Goal: Task Accomplishment & Management: Complete application form

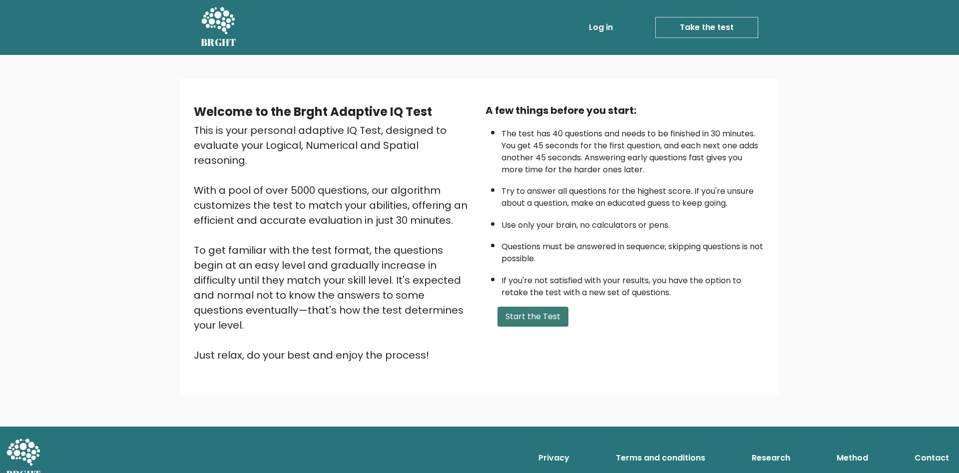
click at [525, 327] on button "Start the Test" at bounding box center [533, 317] width 71 height 20
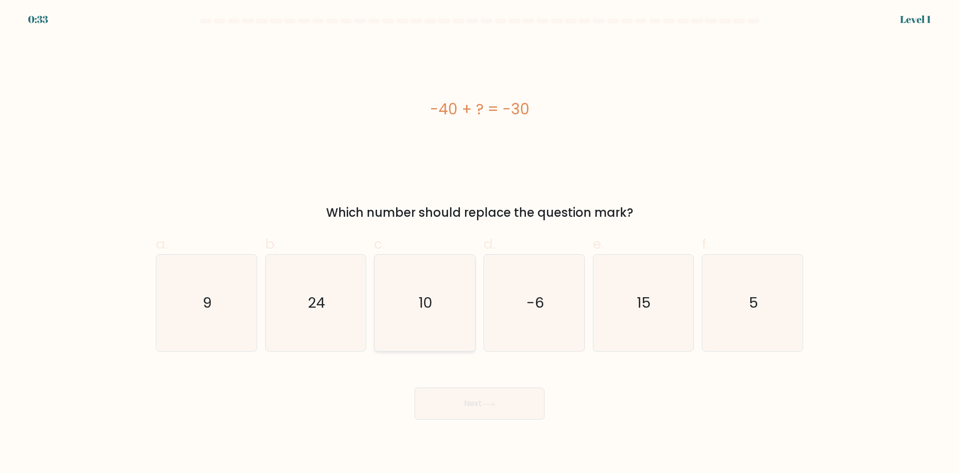
click at [425, 293] on text "10" at bounding box center [426, 303] width 14 height 20
click at [480, 243] on input "c. 10" at bounding box center [480, 240] width 0 height 6
radio input "true"
click at [456, 392] on button "Next" at bounding box center [480, 404] width 130 height 32
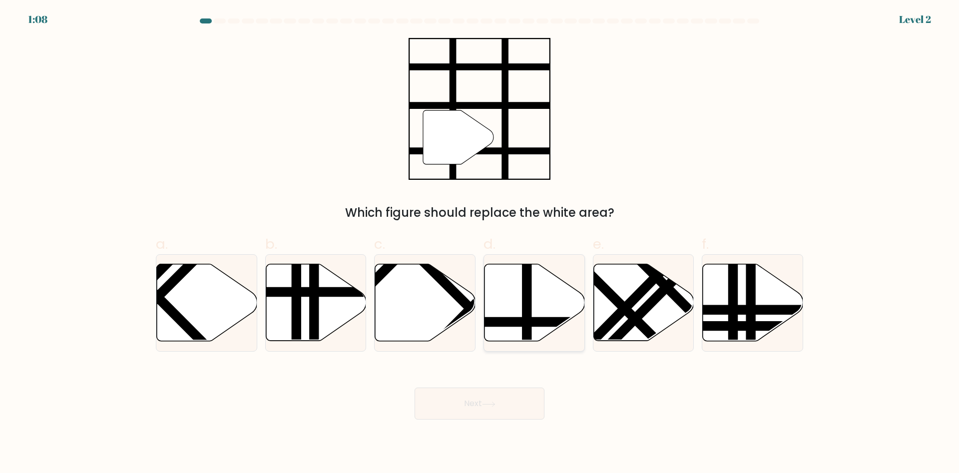
click at [549, 290] on icon at bounding box center [535, 302] width 100 height 77
click at [480, 243] on input "d." at bounding box center [480, 240] width 0 height 6
radio input "true"
click at [506, 402] on button "Next" at bounding box center [480, 404] width 130 height 32
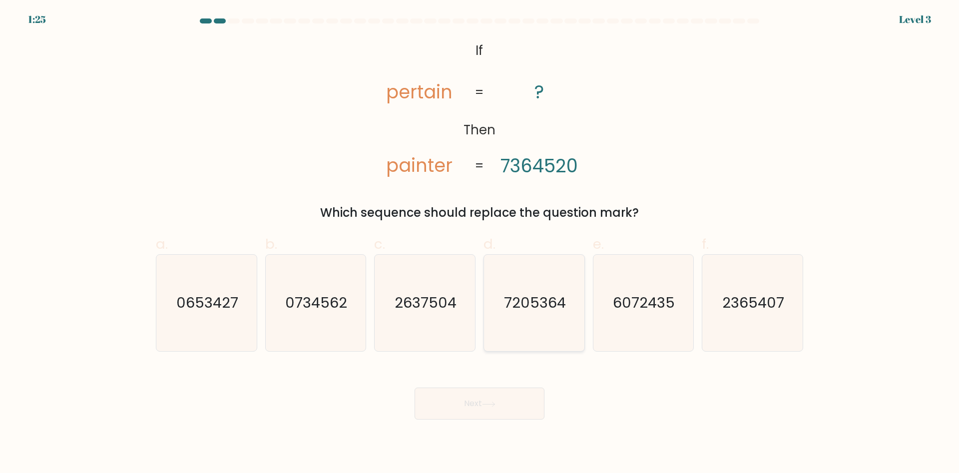
click at [513, 293] on text "7205364" at bounding box center [535, 303] width 62 height 20
click at [480, 243] on input "d. 7205364" at bounding box center [480, 240] width 0 height 6
radio input "true"
click at [495, 398] on button "Next" at bounding box center [480, 404] width 130 height 32
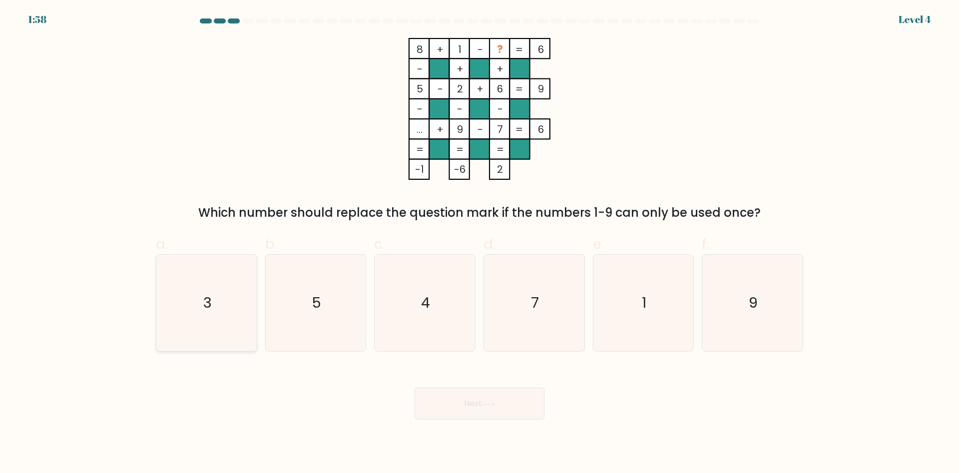
click at [234, 289] on icon "3" at bounding box center [206, 303] width 96 height 96
click at [480, 243] on input "a. 3" at bounding box center [480, 240] width 0 height 6
radio input "true"
click at [477, 396] on button "Next" at bounding box center [480, 404] width 130 height 32
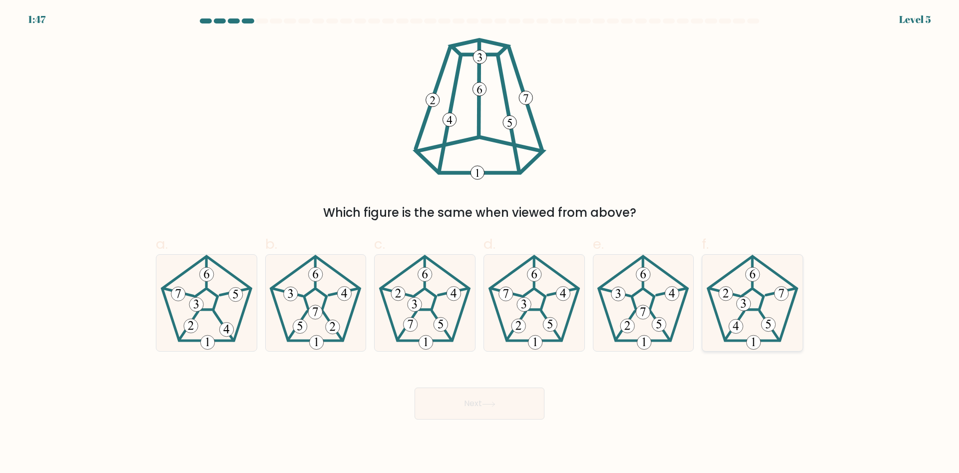
click at [762, 292] on icon at bounding box center [752, 303] width 96 height 96
click at [480, 243] on input "f." at bounding box center [480, 240] width 0 height 6
radio input "true"
click at [437, 400] on button "Next" at bounding box center [480, 404] width 130 height 32
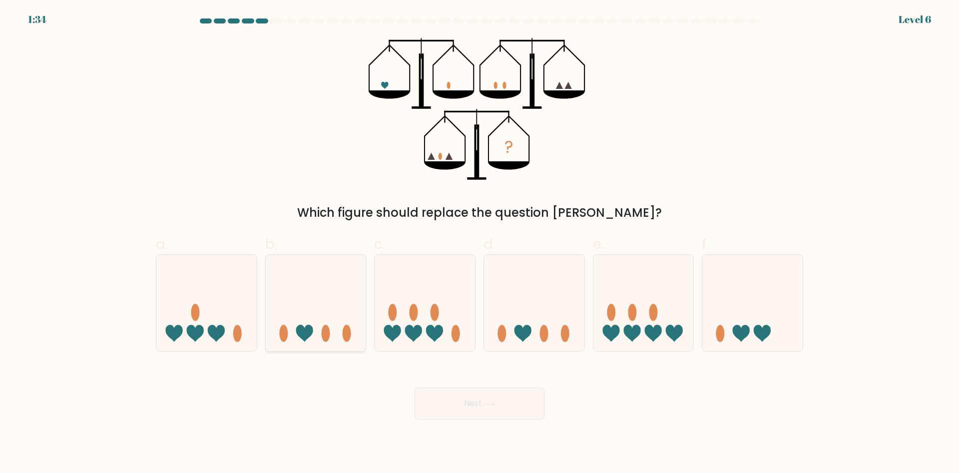
click at [338, 285] on icon at bounding box center [316, 303] width 100 height 83
click at [480, 243] on input "b." at bounding box center [480, 240] width 0 height 6
radio input "true"
click at [464, 409] on button "Next" at bounding box center [480, 404] width 130 height 32
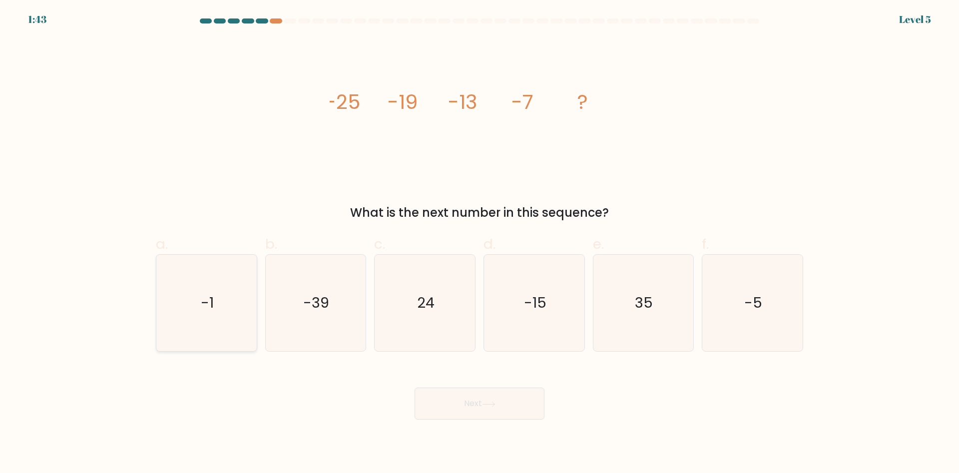
click at [242, 316] on icon "-1" at bounding box center [206, 303] width 96 height 96
click at [480, 243] on input "a. -1" at bounding box center [480, 240] width 0 height 6
radio input "true"
click at [454, 400] on button "Next" at bounding box center [480, 404] width 130 height 32
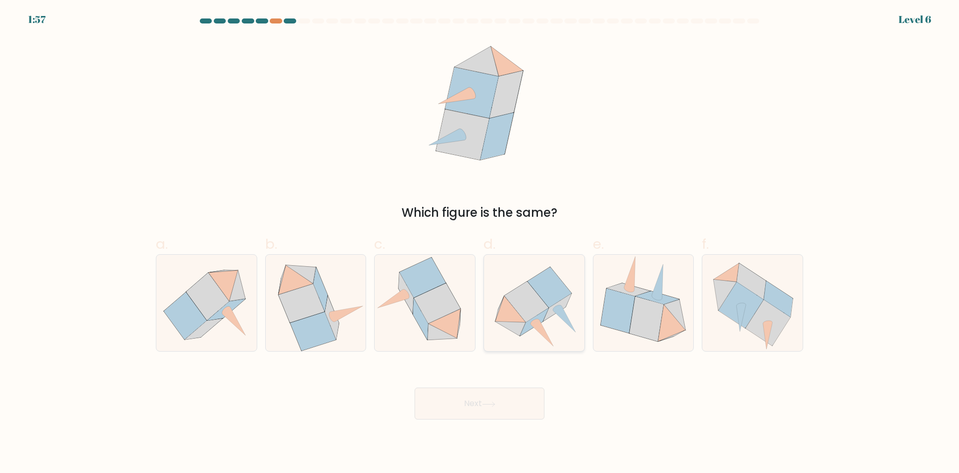
click at [552, 302] on icon at bounding box center [550, 287] width 44 height 40
click at [480, 243] on input "d." at bounding box center [480, 240] width 0 height 6
radio input "true"
click at [512, 406] on button "Next" at bounding box center [480, 404] width 130 height 32
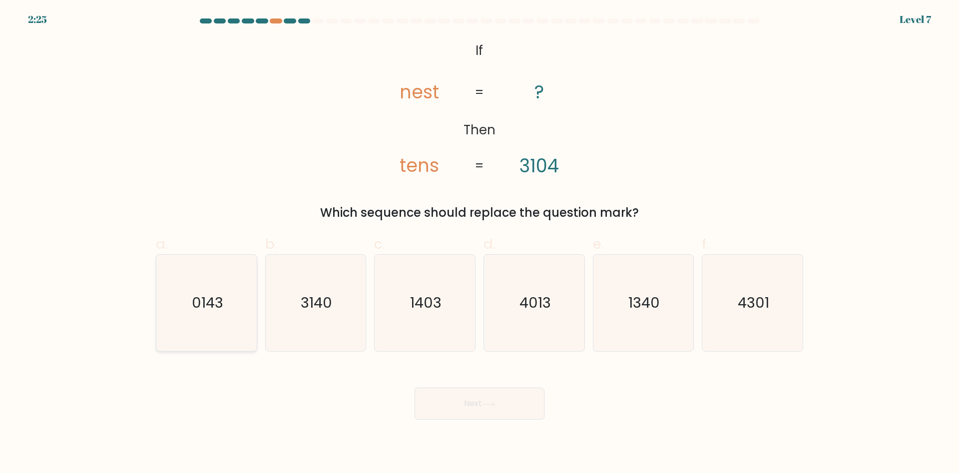
click at [164, 338] on icon "0143" at bounding box center [206, 303] width 96 height 96
click at [480, 243] on input "a. 0143" at bounding box center [480, 240] width 0 height 6
radio input "true"
click at [460, 396] on button "Next" at bounding box center [480, 404] width 130 height 32
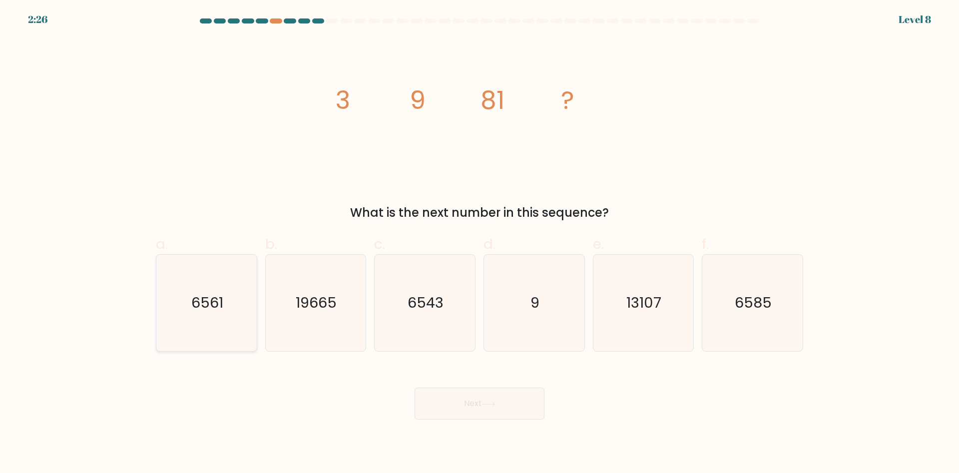
click at [228, 290] on icon "6561" at bounding box center [206, 303] width 96 height 96
click at [480, 243] on input "a. 6561" at bounding box center [480, 240] width 0 height 6
radio input "true"
click at [495, 405] on icon at bounding box center [488, 404] width 13 height 5
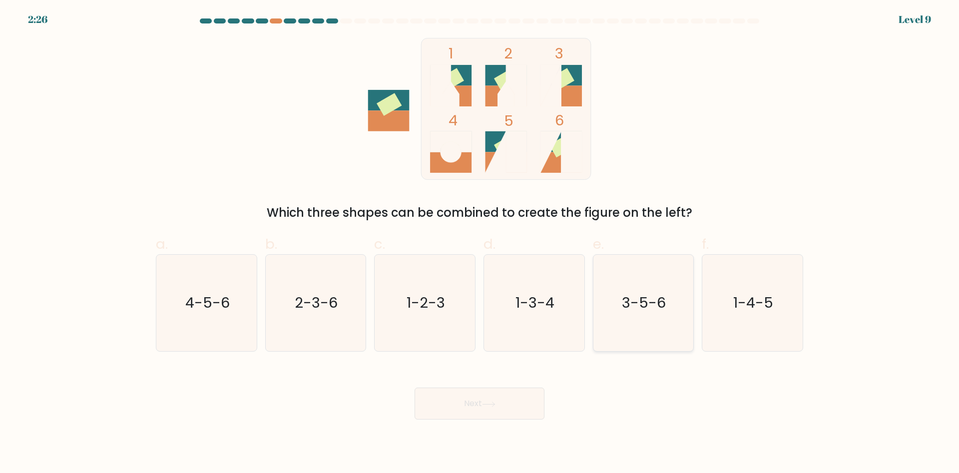
click at [655, 301] on text "3-5-6" at bounding box center [644, 303] width 44 height 20
click at [480, 243] on input "e. 3-5-6" at bounding box center [480, 240] width 0 height 6
radio input "true"
click at [523, 413] on button "Next" at bounding box center [480, 404] width 130 height 32
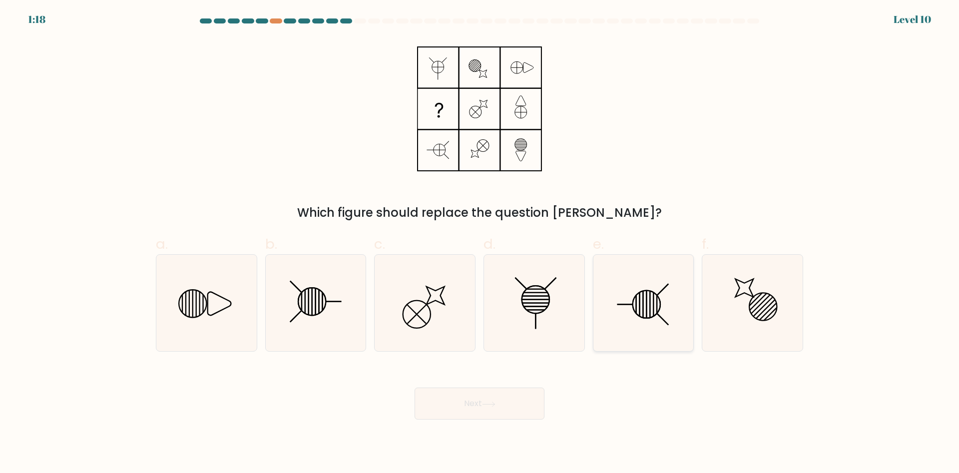
click at [643, 290] on icon at bounding box center [643, 303] width 96 height 96
click at [480, 243] on input "e." at bounding box center [480, 240] width 0 height 6
radio input "true"
click at [533, 402] on button "Next" at bounding box center [480, 404] width 130 height 32
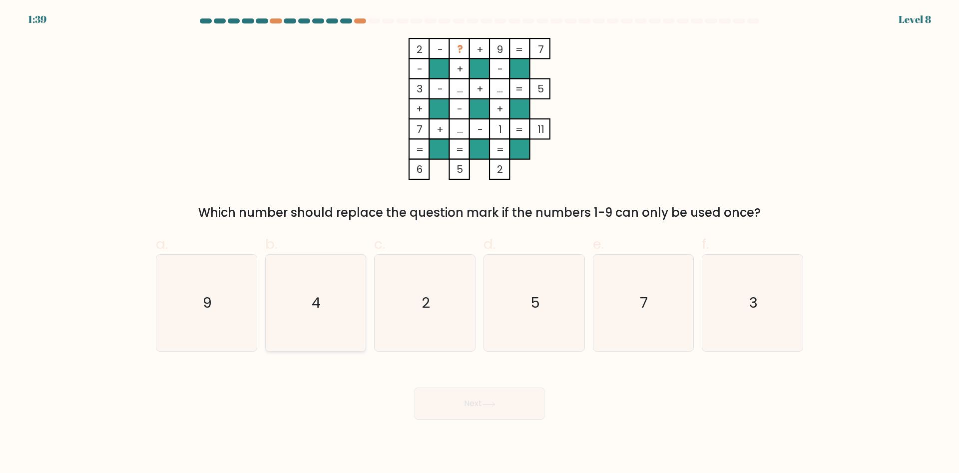
click at [265, 309] on div "4" at bounding box center [315, 302] width 101 height 97
click at [480, 243] on input "b. 4" at bounding box center [480, 240] width 0 height 6
radio input "true"
click at [445, 387] on div "Next" at bounding box center [479, 392] width 659 height 56
click at [445, 404] on button "Next" at bounding box center [480, 404] width 130 height 32
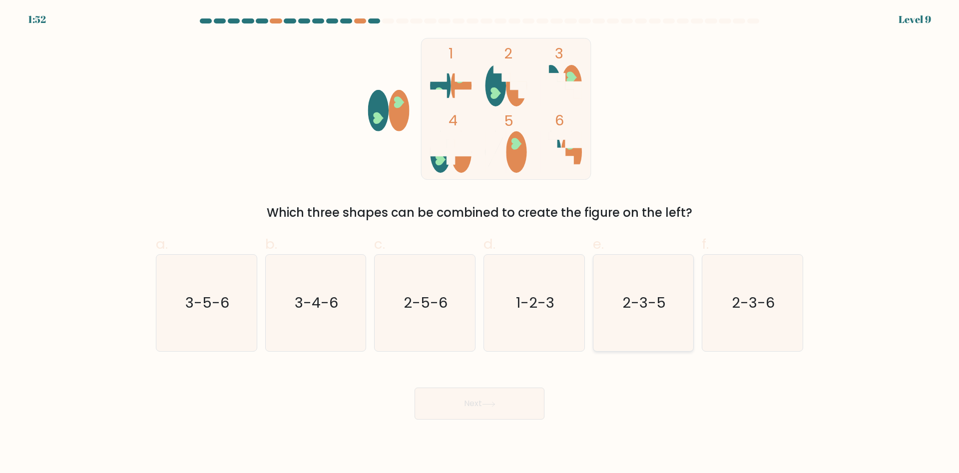
click at [631, 298] on text "2-3-5" at bounding box center [643, 303] width 43 height 20
click at [480, 243] on input "e. 2-3-5" at bounding box center [480, 240] width 0 height 6
radio input "true"
click at [511, 414] on button "Next" at bounding box center [480, 404] width 130 height 32
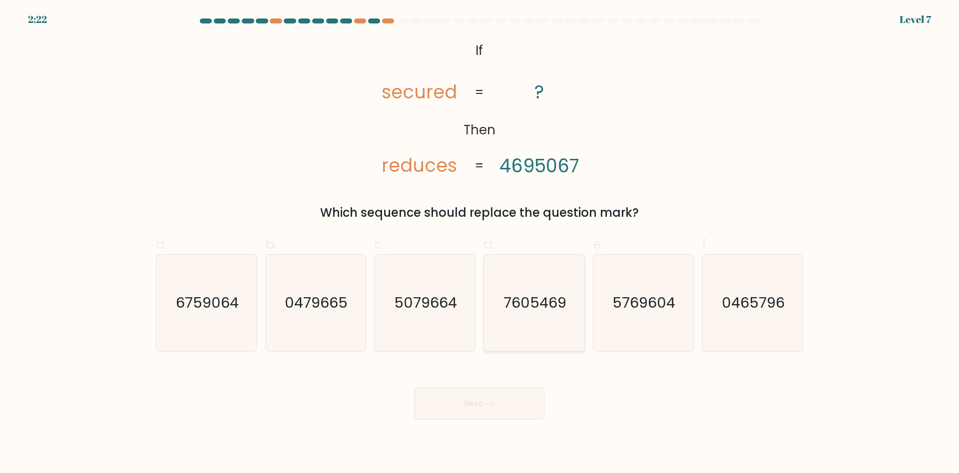
click at [524, 280] on icon "7605469" at bounding box center [534, 303] width 96 height 96
click at [480, 243] on input "d. 7605469" at bounding box center [480, 240] width 0 height 6
radio input "true"
click at [483, 402] on button "Next" at bounding box center [480, 404] width 130 height 32
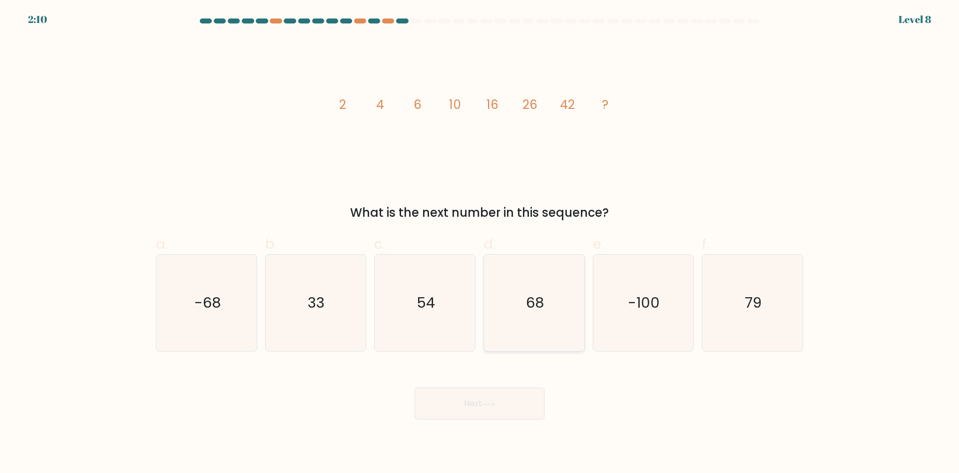
click at [528, 311] on icon "68" at bounding box center [534, 303] width 96 height 96
click at [480, 243] on input "d. 68" at bounding box center [480, 240] width 0 height 6
radio input "true"
click at [515, 397] on button "Next" at bounding box center [480, 404] width 130 height 32
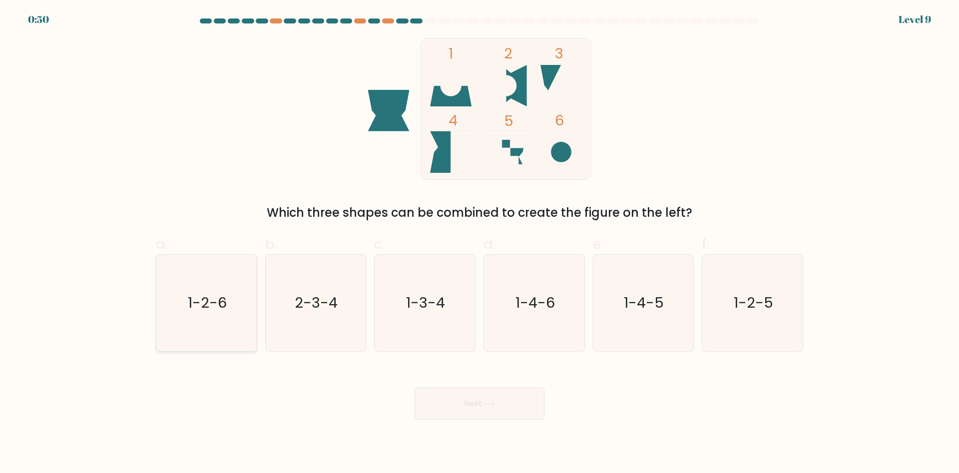
click at [233, 312] on icon "1-2-6" at bounding box center [206, 303] width 96 height 96
click at [480, 243] on input "a. 1-2-6" at bounding box center [480, 240] width 0 height 6
radio input "true"
click at [491, 404] on icon at bounding box center [489, 404] width 12 height 4
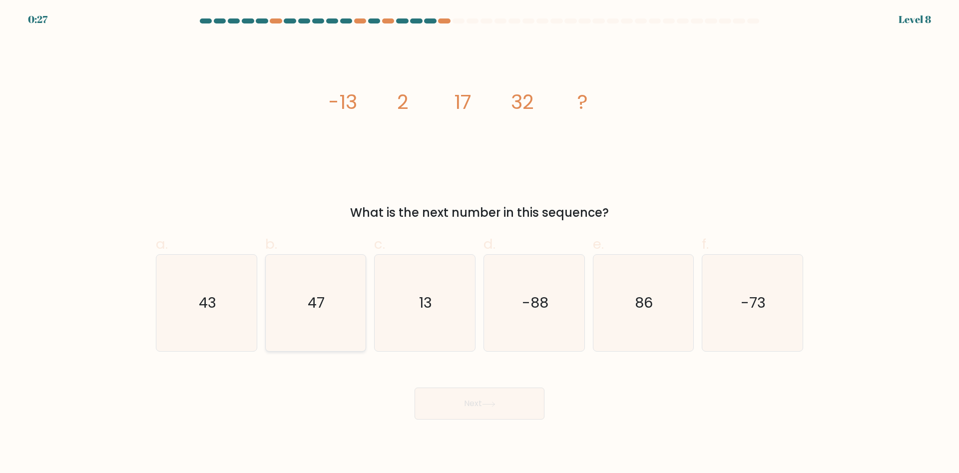
click at [269, 317] on icon "47" at bounding box center [315, 303] width 96 height 96
click at [480, 243] on input "b. 47" at bounding box center [480, 240] width 0 height 6
radio input "true"
click at [432, 398] on button "Next" at bounding box center [480, 404] width 130 height 32
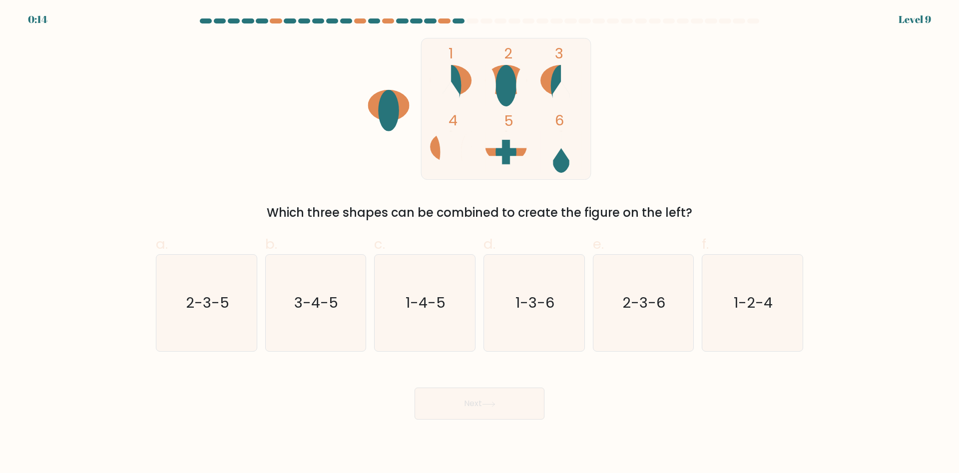
click at [721, 103] on div "1 2 3 4 5 6 Which three shapes can be combined to create the figure on the left?" at bounding box center [479, 130] width 659 height 184
click at [563, 292] on icon "1-3-6" at bounding box center [534, 303] width 96 height 96
click at [480, 243] on input "d. 1-3-6" at bounding box center [480, 240] width 0 height 6
radio input "true"
click at [521, 400] on button "Next" at bounding box center [480, 404] width 130 height 32
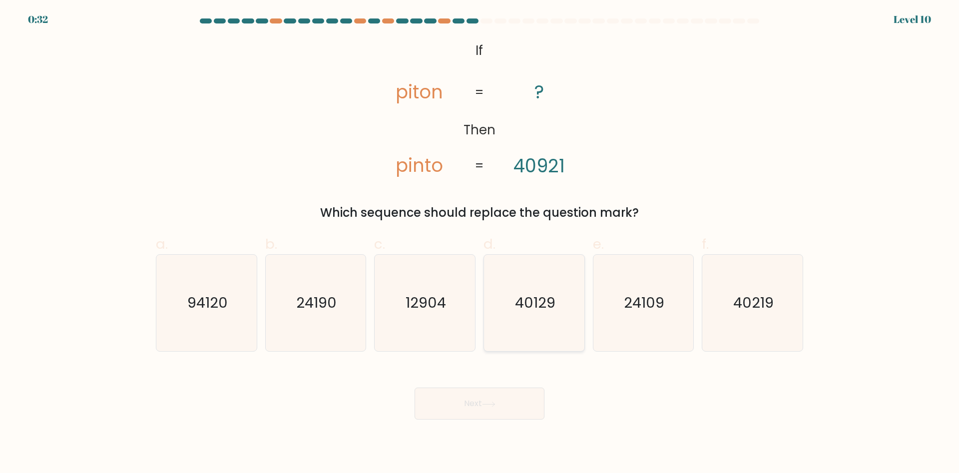
click at [547, 304] on text "40129" at bounding box center [535, 303] width 40 height 20
click at [480, 243] on input "d. 40129" at bounding box center [480, 240] width 0 height 6
radio input "true"
click at [526, 397] on button "Next" at bounding box center [480, 404] width 130 height 32
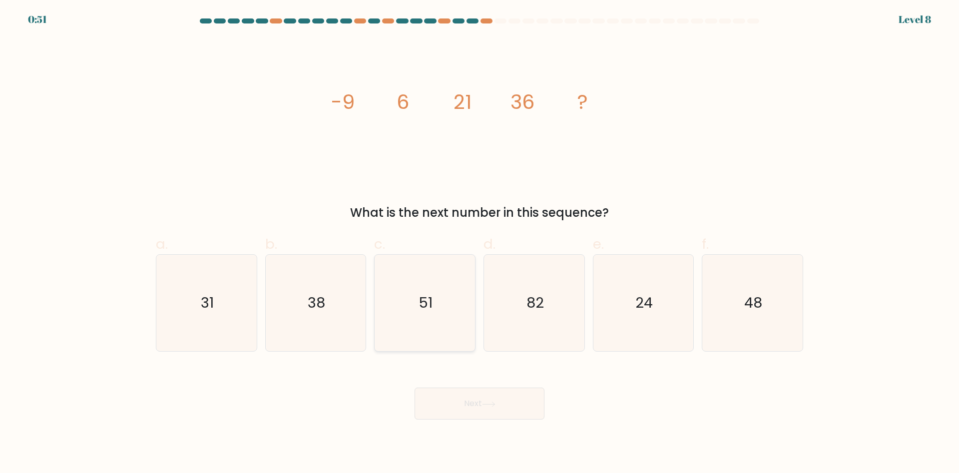
click at [427, 296] on text "51" at bounding box center [426, 303] width 14 height 20
click at [480, 243] on input "c. 51" at bounding box center [480, 240] width 0 height 6
radio input "true"
click at [458, 412] on button "Next" at bounding box center [480, 404] width 130 height 32
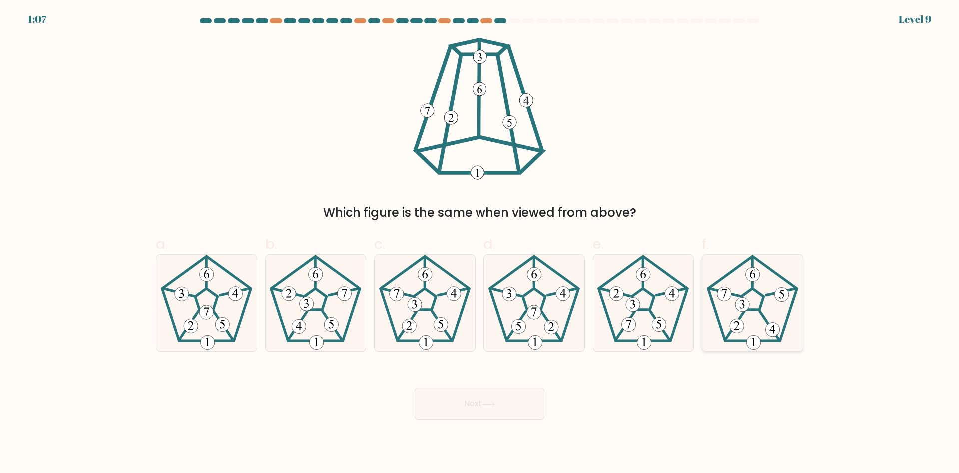
click at [764, 278] on icon at bounding box center [752, 303] width 96 height 96
click at [480, 243] on input "f." at bounding box center [480, 240] width 0 height 6
radio input "true"
click at [541, 399] on button "Next" at bounding box center [480, 404] width 130 height 32
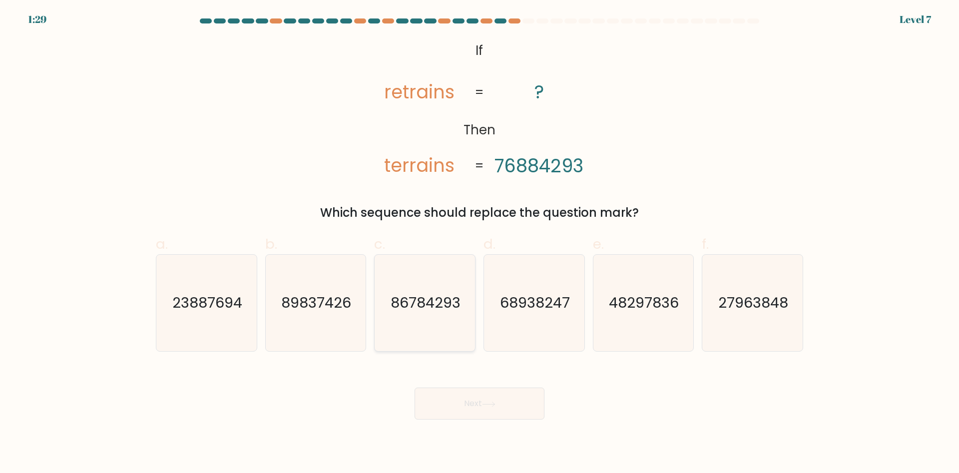
click at [422, 308] on text "86784293" at bounding box center [426, 303] width 70 height 20
click at [480, 243] on input "c. 86784293" at bounding box center [480, 240] width 0 height 6
radio input "true"
click at [449, 410] on button "Next" at bounding box center [480, 404] width 130 height 32
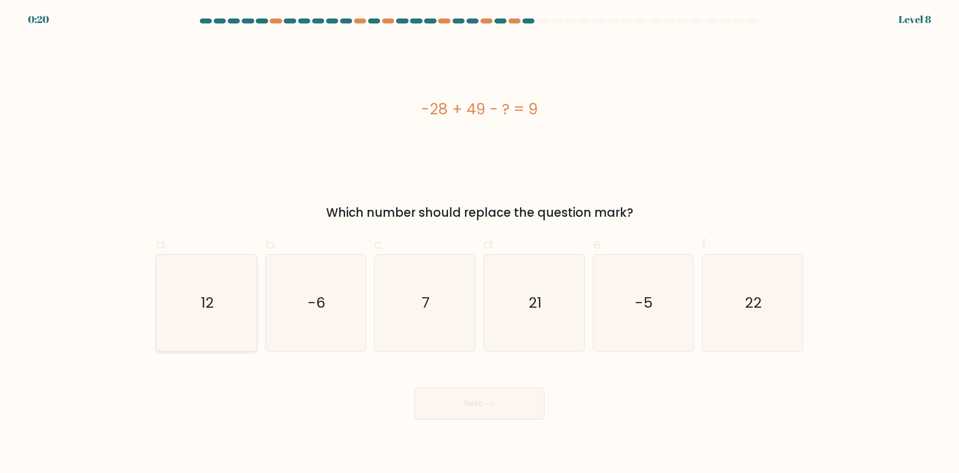
click at [203, 301] on text "12" at bounding box center [207, 303] width 13 height 20
click at [480, 243] on input "a. 12" at bounding box center [480, 240] width 0 height 6
radio input "true"
click at [505, 411] on button "Next" at bounding box center [480, 404] width 130 height 32
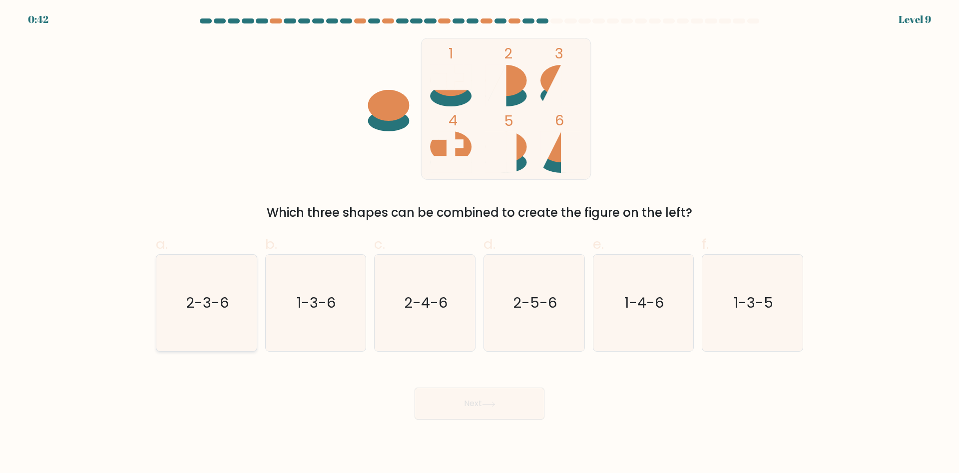
click at [201, 315] on icon "2-3-6" at bounding box center [206, 303] width 96 height 96
click at [480, 243] on input "a. 2-3-6" at bounding box center [480, 240] width 0 height 6
radio input "true"
click at [425, 398] on button "Next" at bounding box center [480, 404] width 130 height 32
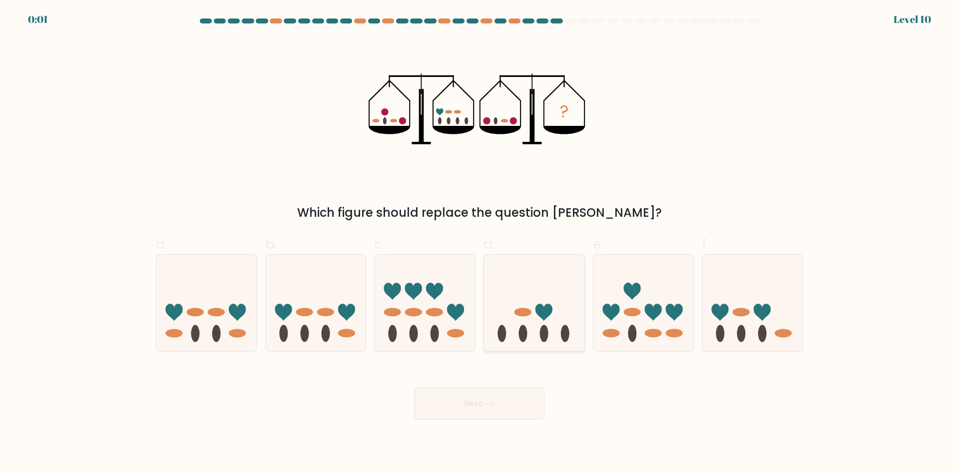
click at [544, 337] on ellipse at bounding box center [544, 333] width 8 height 17
click at [480, 243] on input "d." at bounding box center [480, 240] width 0 height 6
radio input "true"
click at [514, 410] on button "Next" at bounding box center [480, 404] width 130 height 32
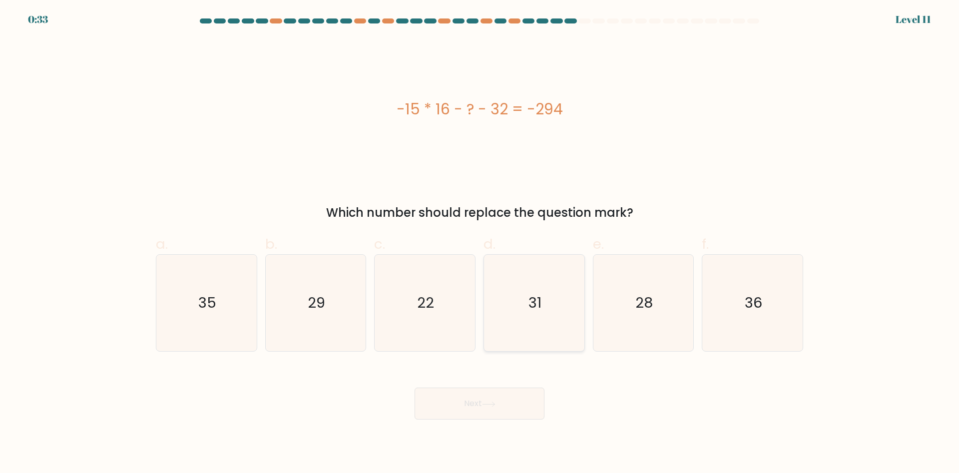
click at [514, 312] on icon "31" at bounding box center [534, 303] width 96 height 96
click at [480, 243] on input "d. 31" at bounding box center [480, 240] width 0 height 6
radio input "true"
click at [469, 428] on body "0:32 Level 11" at bounding box center [479, 236] width 959 height 473
click at [471, 399] on button "Next" at bounding box center [480, 404] width 130 height 32
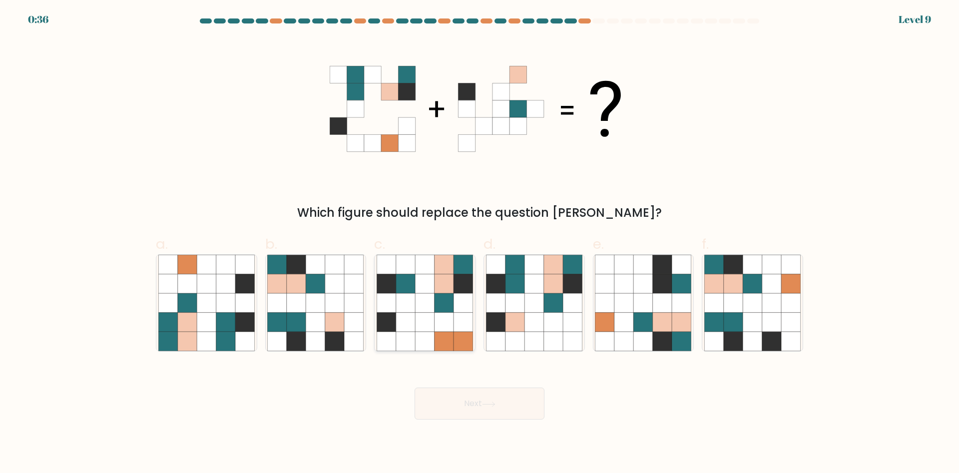
click at [432, 319] on icon at bounding box center [424, 322] width 19 height 19
click at [480, 243] on input "c." at bounding box center [480, 240] width 0 height 6
radio input "true"
drag, startPoint x: 459, startPoint y: 396, endPoint x: 602, endPoint y: 384, distance: 143.8
click at [602, 384] on div "Next" at bounding box center [479, 392] width 659 height 56
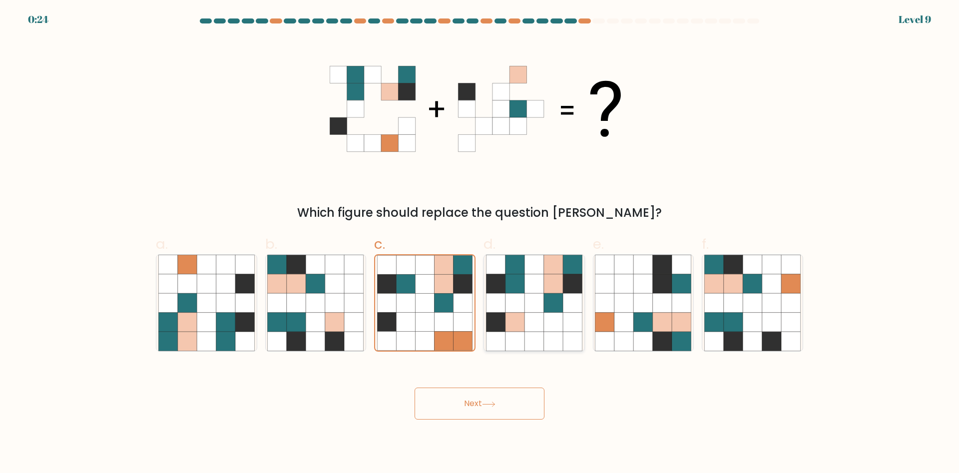
click at [520, 307] on icon at bounding box center [514, 303] width 19 height 19
click at [480, 243] on input "d." at bounding box center [480, 240] width 0 height 6
radio input "true"
click at [467, 411] on button "Next" at bounding box center [480, 404] width 130 height 32
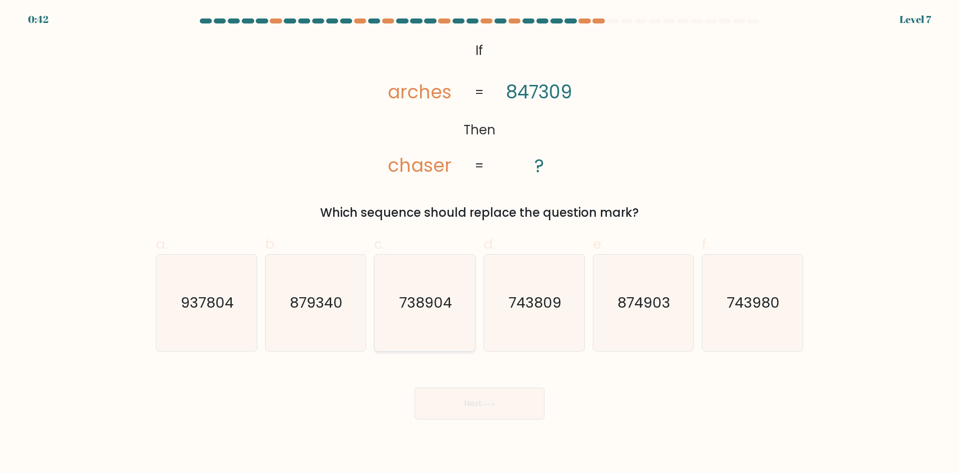
drag, startPoint x: 408, startPoint y: 311, endPoint x: 420, endPoint y: 338, distance: 29.7
click at [408, 311] on icon "738904" at bounding box center [425, 303] width 96 height 96
click at [480, 243] on input "c. 738904" at bounding box center [480, 240] width 0 height 6
radio input "true"
click at [441, 390] on button "Next" at bounding box center [480, 404] width 130 height 32
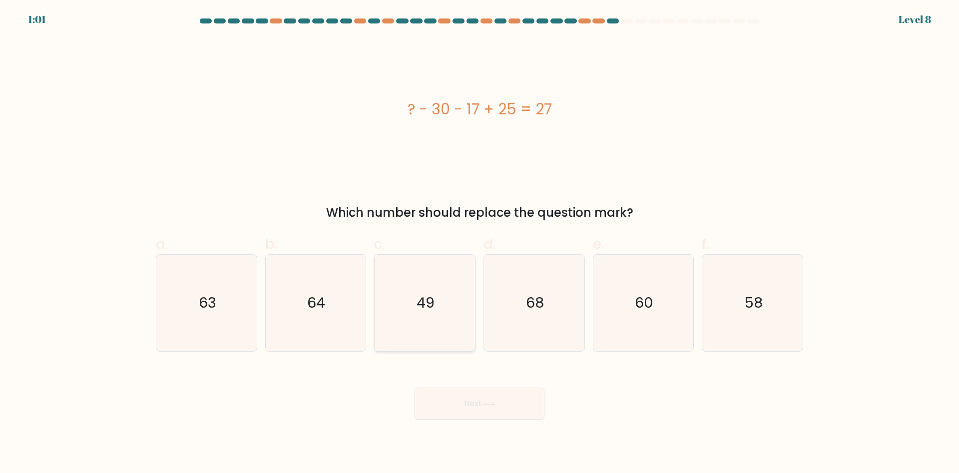
click at [428, 307] on text "49" at bounding box center [426, 303] width 18 height 20
click at [480, 243] on input "c. 49" at bounding box center [480, 240] width 0 height 6
radio input "true"
click at [445, 409] on button "Next" at bounding box center [480, 404] width 130 height 32
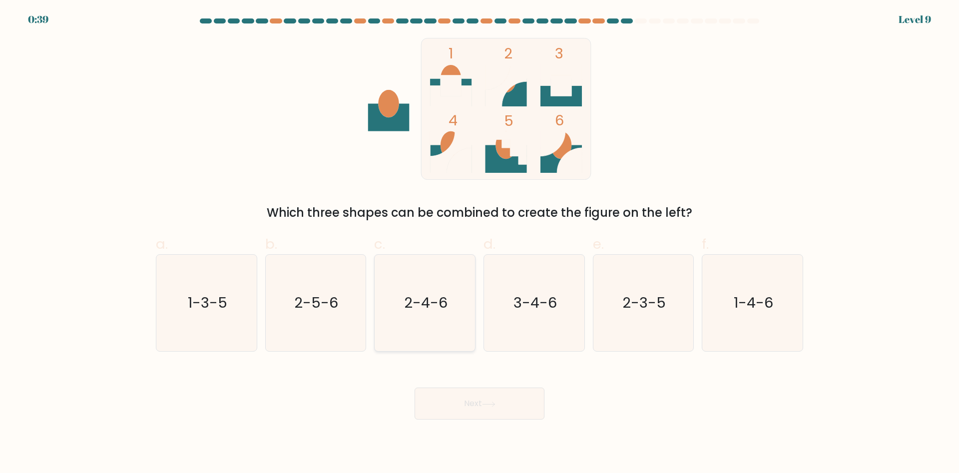
click at [459, 301] on icon "2-4-6" at bounding box center [425, 303] width 96 height 96
click at [480, 243] on input "c. 2-4-6" at bounding box center [480, 240] width 0 height 6
radio input "true"
click at [482, 409] on button "Next" at bounding box center [480, 404] width 130 height 32
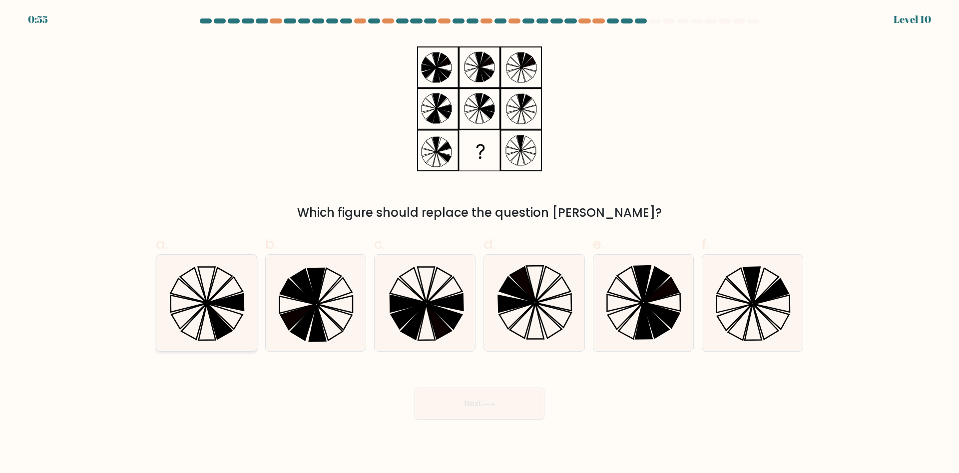
click at [221, 311] on icon at bounding box center [206, 303] width 96 height 96
click at [480, 243] on input "a." at bounding box center [480, 240] width 0 height 6
radio input "true"
click at [439, 416] on button "Next" at bounding box center [480, 404] width 130 height 32
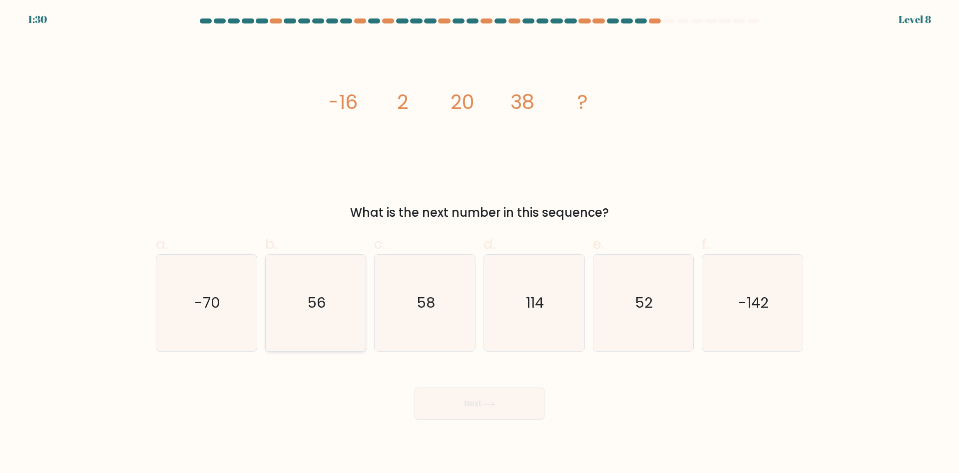
click at [321, 330] on icon "56" at bounding box center [315, 303] width 96 height 96
click at [480, 243] on input "b. 56" at bounding box center [480, 240] width 0 height 6
radio input "true"
click at [458, 413] on button "Next" at bounding box center [480, 404] width 130 height 32
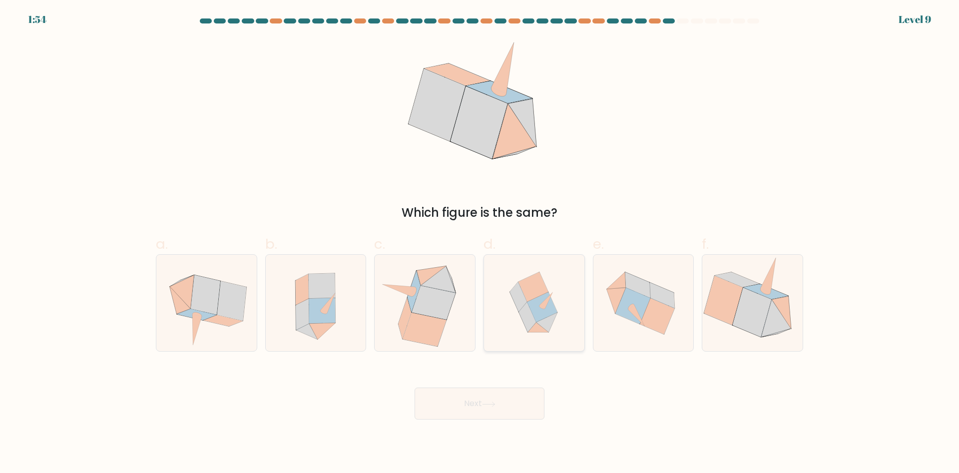
click at [526, 325] on icon at bounding box center [526, 317] width 17 height 30
click at [480, 243] on input "d." at bounding box center [480, 240] width 0 height 6
radio input "true"
click at [522, 394] on button "Next" at bounding box center [480, 404] width 130 height 32
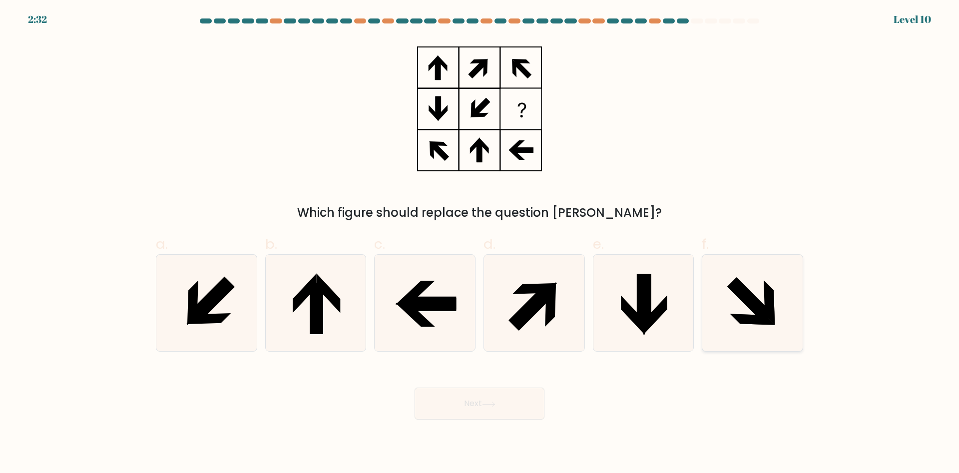
click at [730, 300] on icon at bounding box center [752, 303] width 96 height 96
click at [480, 243] on input "f." at bounding box center [480, 240] width 0 height 6
radio input "true"
click at [503, 389] on button "Next" at bounding box center [480, 404] width 130 height 32
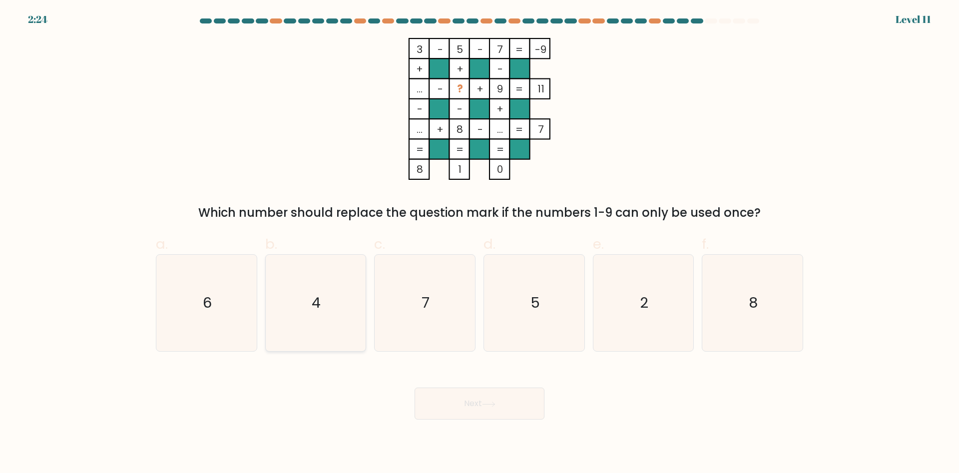
click at [314, 296] on text "4" at bounding box center [316, 303] width 9 height 20
click at [480, 243] on input "b. 4" at bounding box center [480, 240] width 0 height 6
radio input "true"
click at [503, 401] on button "Next" at bounding box center [480, 404] width 130 height 32
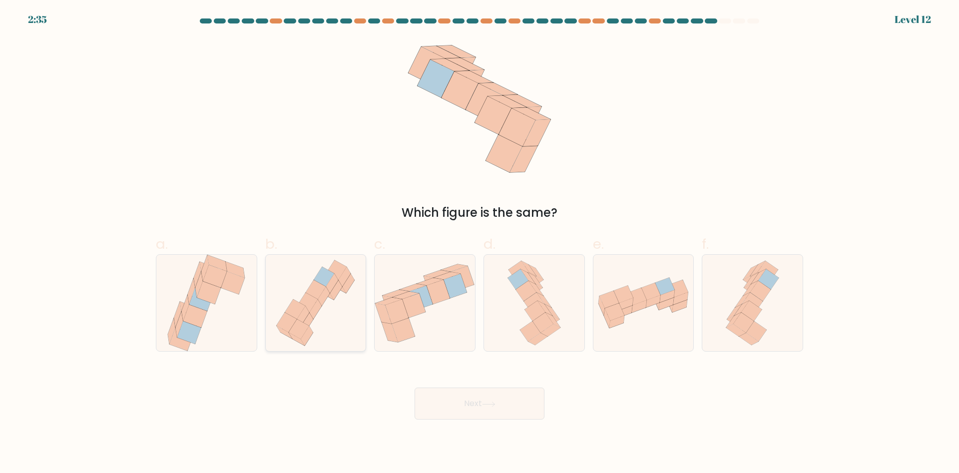
click at [310, 324] on icon at bounding box center [303, 323] width 20 height 20
click at [480, 243] on input "b." at bounding box center [480, 240] width 0 height 6
radio input "true"
click at [531, 306] on icon at bounding box center [534, 311] width 20 height 20
click at [480, 243] on input "d." at bounding box center [480, 240] width 0 height 6
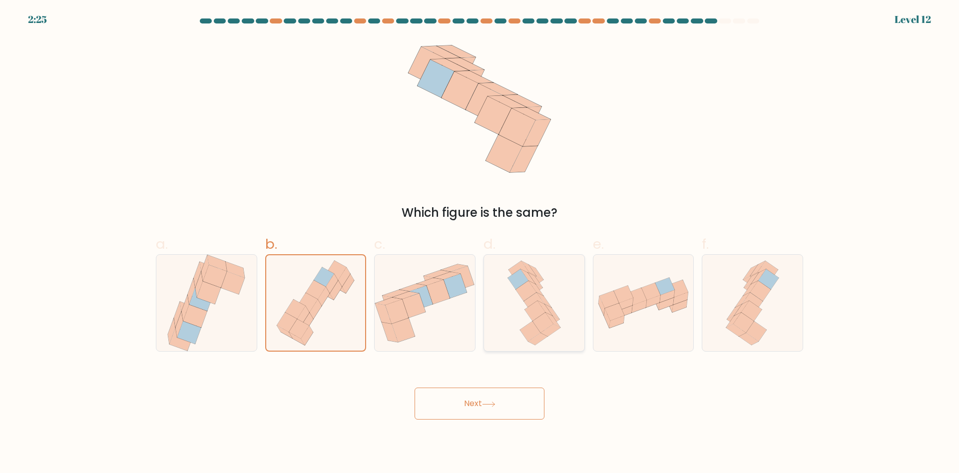
radio input "true"
click at [514, 402] on button "Next" at bounding box center [480, 404] width 130 height 32
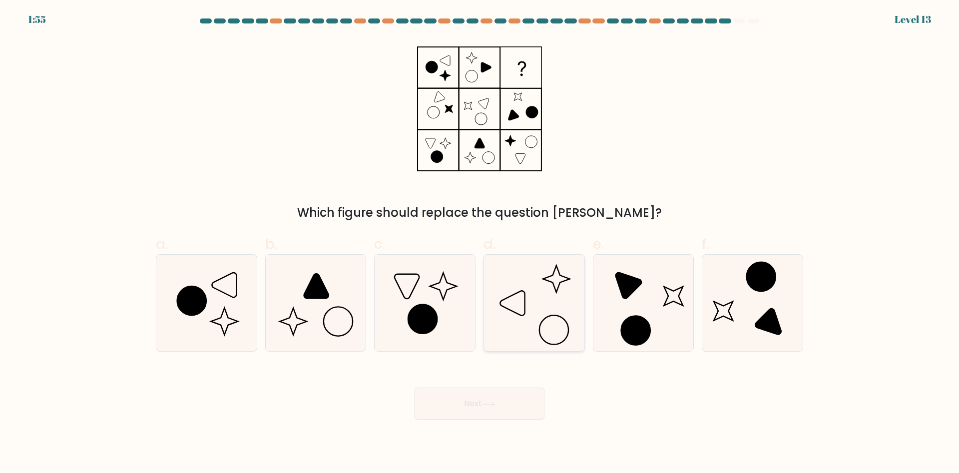
click at [530, 299] on icon at bounding box center [534, 303] width 96 height 96
click at [480, 243] on input "d." at bounding box center [480, 240] width 0 height 6
radio input "true"
click at [502, 408] on button "Next" at bounding box center [480, 404] width 130 height 32
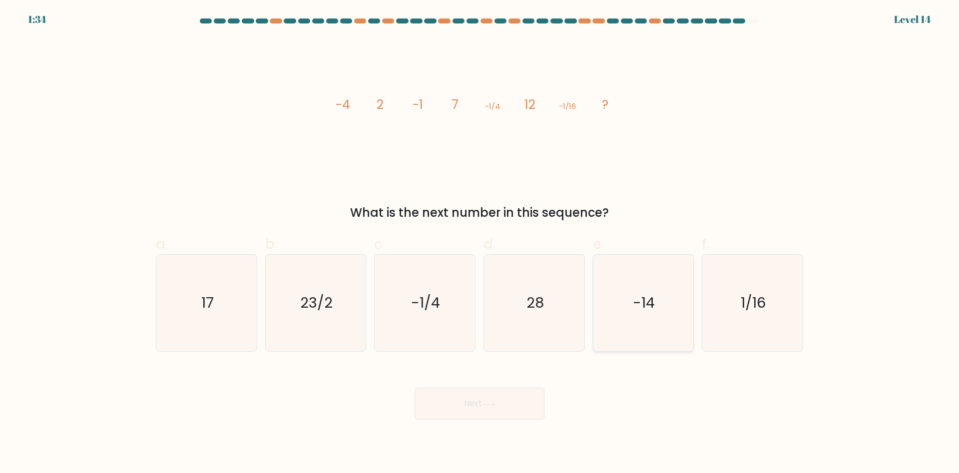
click at [661, 301] on icon "-14" at bounding box center [643, 303] width 96 height 96
click at [480, 243] on input "e. -14" at bounding box center [480, 240] width 0 height 6
radio input "true"
click at [478, 406] on button "Next" at bounding box center [480, 404] width 130 height 32
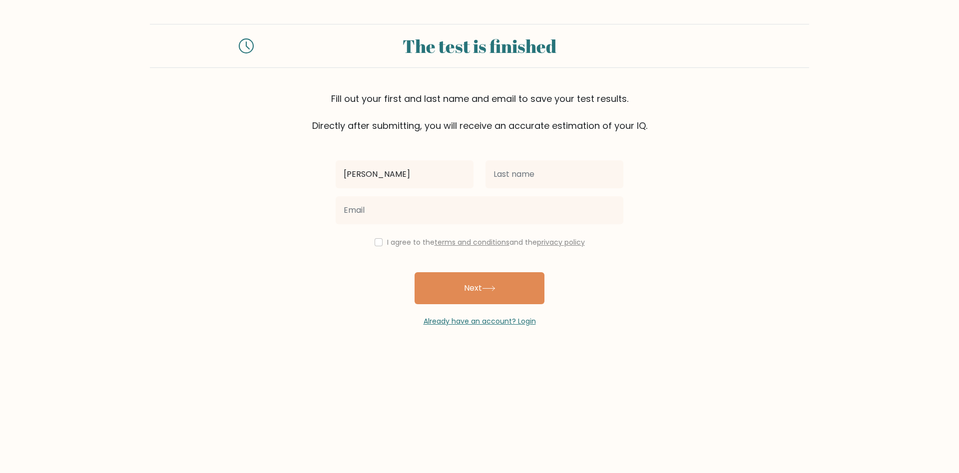
type input "[PERSON_NAME]"
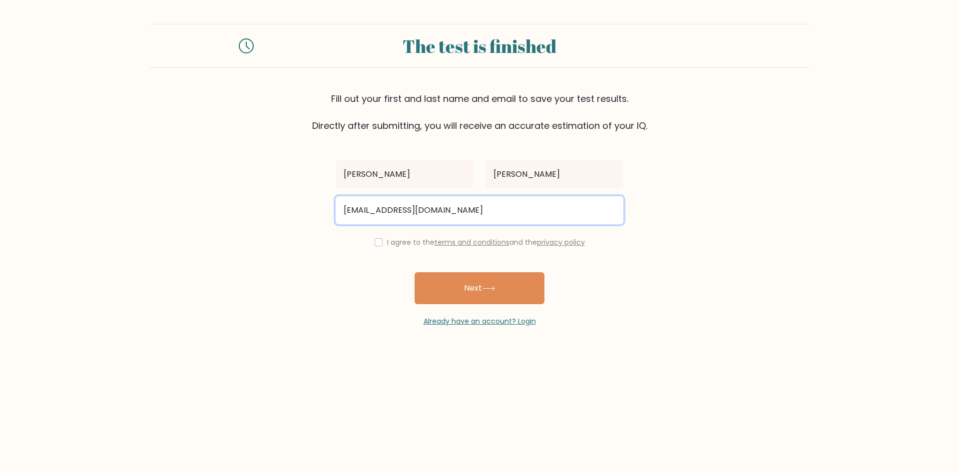
type input "michelepasquale1985@gmail.com"
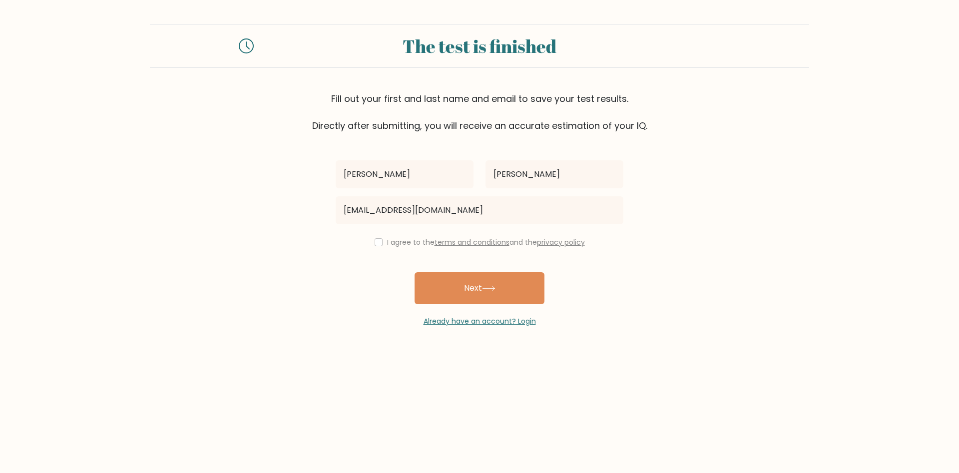
click at [404, 240] on label "I agree to the terms and conditions and the privacy policy" at bounding box center [486, 242] width 198 height 10
click at [378, 243] on input "checkbox" at bounding box center [379, 242] width 8 height 8
checkbox input "true"
click at [494, 285] on button "Next" at bounding box center [480, 288] width 130 height 32
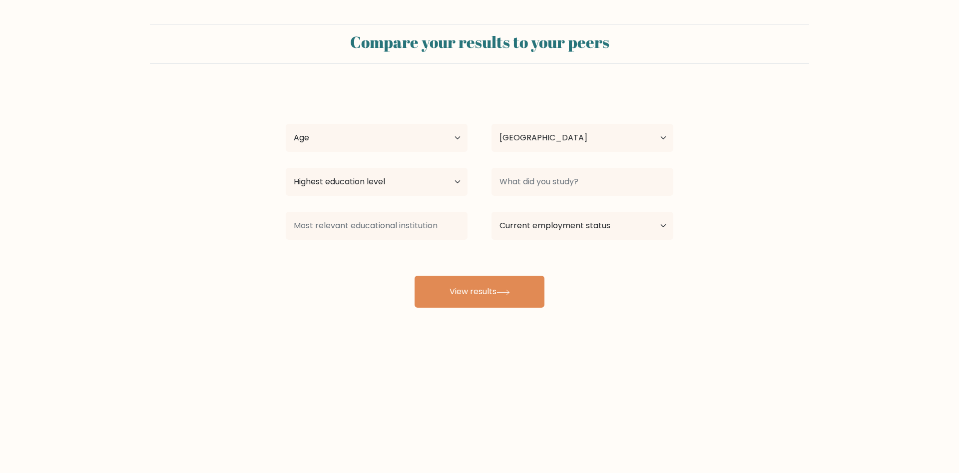
select select "BE"
click at [286, 124] on select "Age Under [DEMOGRAPHIC_DATA] [DEMOGRAPHIC_DATA] [DEMOGRAPHIC_DATA] [DEMOGRAPHIC…" at bounding box center [377, 138] width 182 height 28
select select "35_44"
click option "[DEMOGRAPHIC_DATA]" at bounding box center [0, 0] width 0 height 0
click at [286, 168] on select "Highest education level No schooling Primary Lower Secondary Upper Secondary Oc…" at bounding box center [377, 182] width 182 height 28
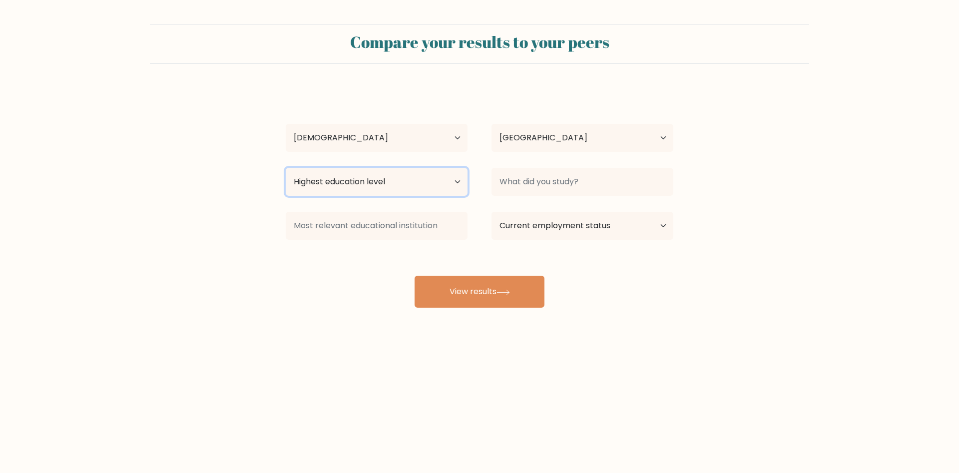
select select "masters_degree"
click option "Master's degree" at bounding box center [0, 0] width 0 height 0
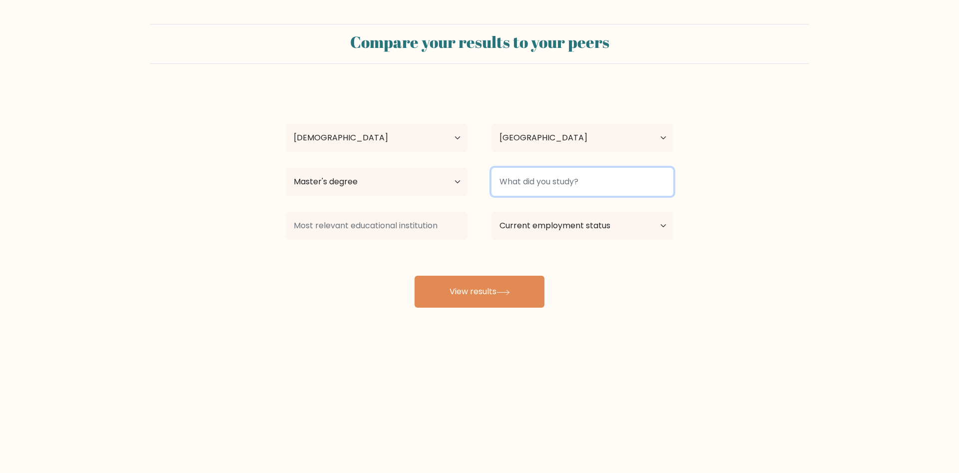
click at [514, 183] on input at bounding box center [583, 182] width 182 height 28
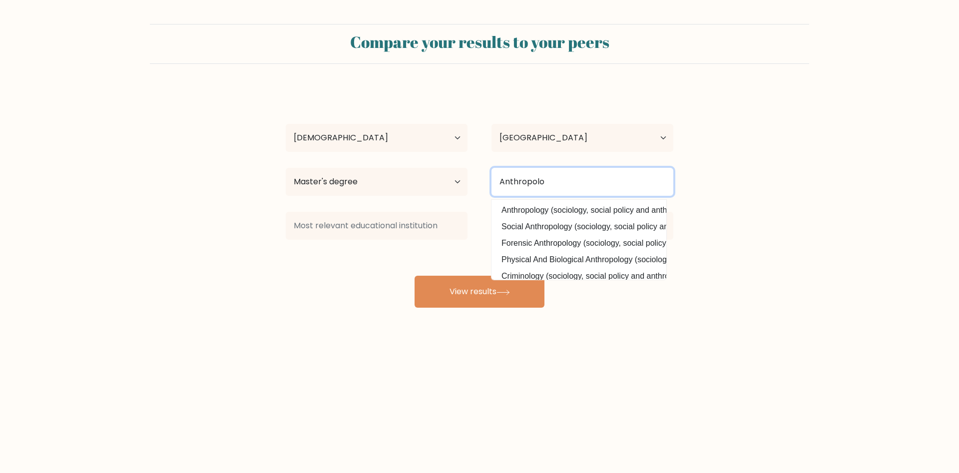
click at [415, 276] on button "View results" at bounding box center [480, 292] width 130 height 32
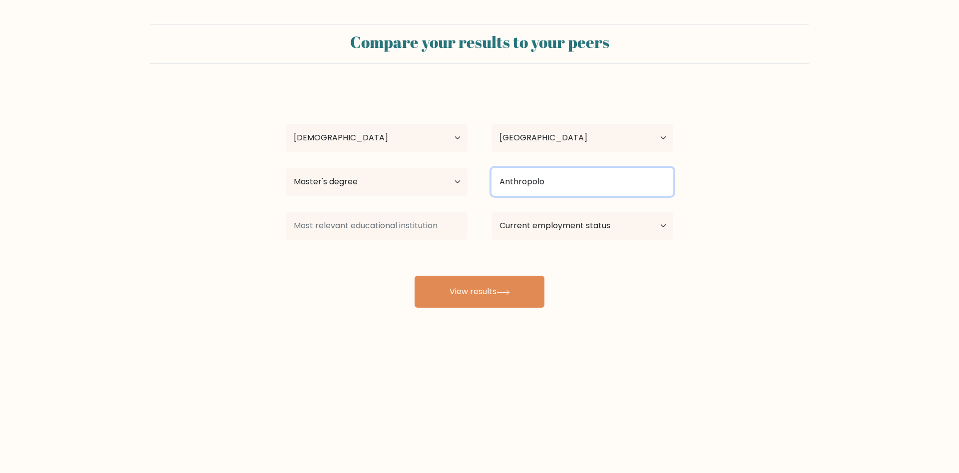
click at [564, 179] on input "Anthropolo" at bounding box center [583, 182] width 182 height 28
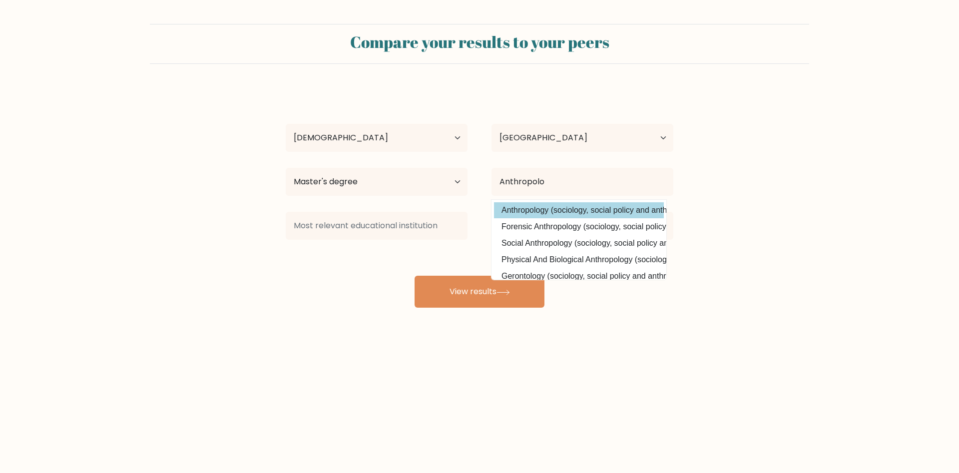
click at [516, 209] on div "Michele Pasquale Age Under 18 years old 18-24 years old 25-34 years old 35-44 y…" at bounding box center [480, 198] width 400 height 220
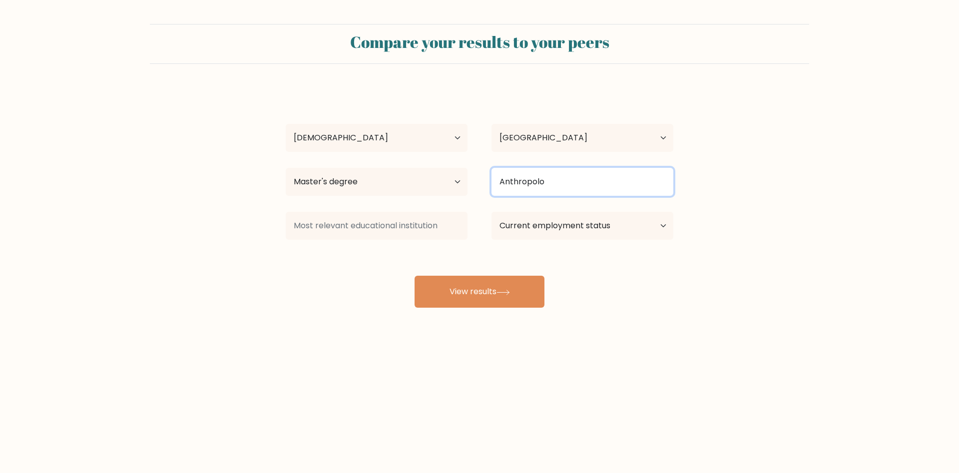
click at [565, 179] on input "Anthropolo" at bounding box center [583, 182] width 182 height 28
click at [540, 184] on input "Anthropolo" at bounding box center [583, 182] width 182 height 28
click at [543, 183] on input "Anthropolo" at bounding box center [583, 182] width 182 height 28
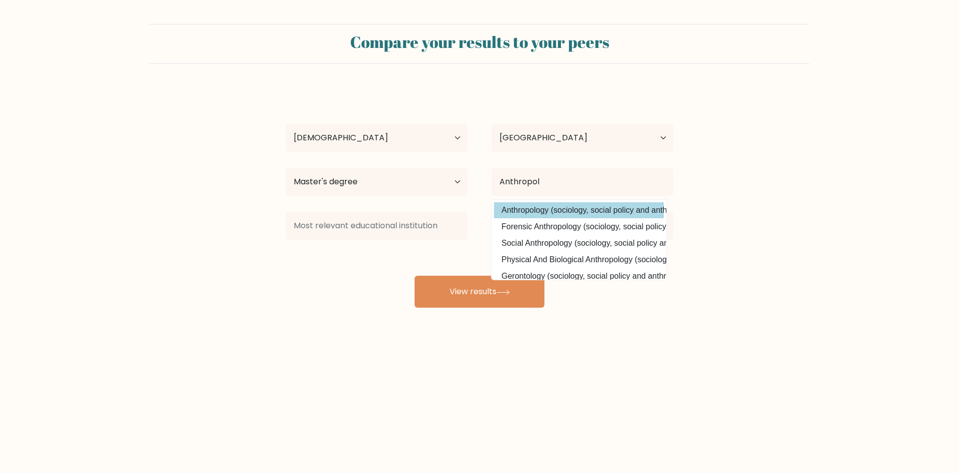
click at [509, 207] on option "Anthropology (sociology, social policy and anthropology)" at bounding box center [579, 210] width 170 height 16
type input "Anthropology"
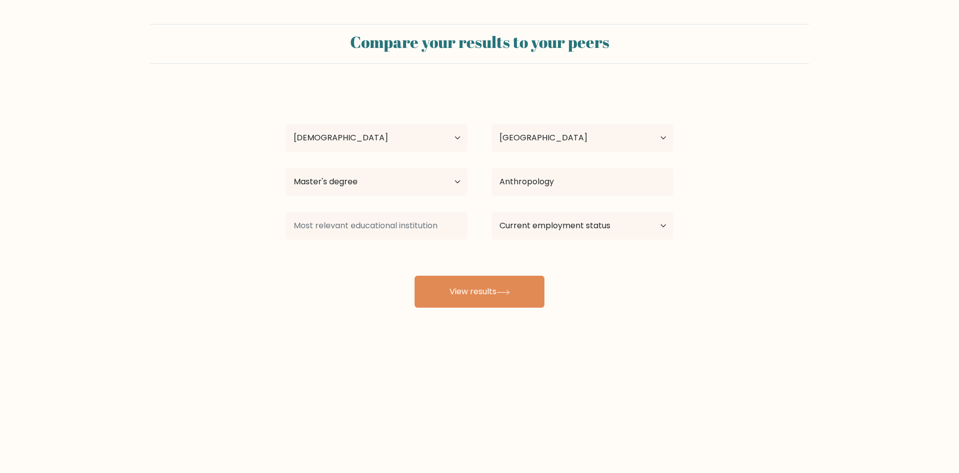
click at [509, 207] on div "Michele Pasquale Age Under 18 years old 18-24 years old 25-34 years old 35-44 y…" at bounding box center [480, 198] width 400 height 220
click at [421, 229] on input at bounding box center [377, 226] width 182 height 28
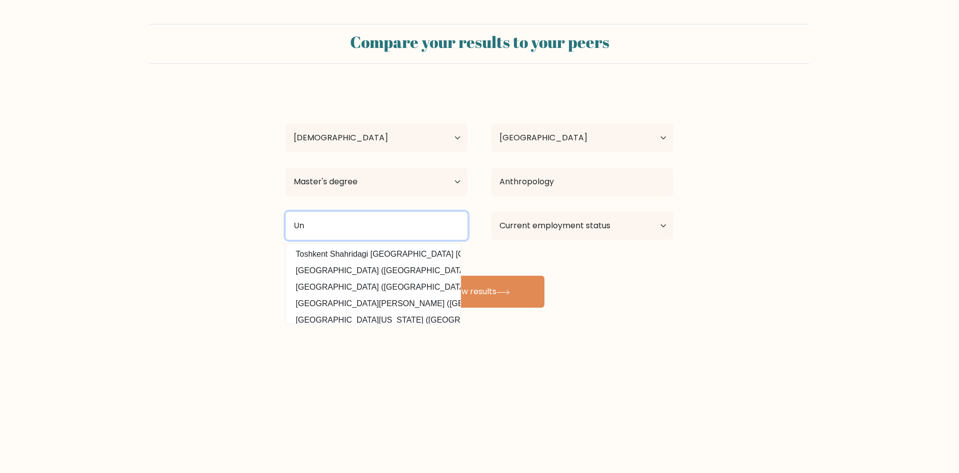
type input "U"
type input "t"
click at [782, 344] on div "Compare your results to your peers Michele Pasquale Age Under 18 years old 18-2…" at bounding box center [479, 189] width 959 height 379
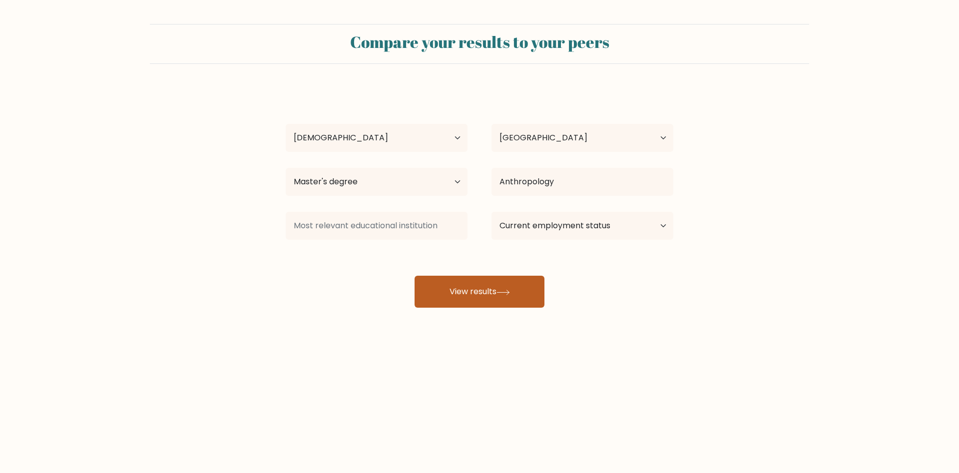
click at [470, 307] on button "View results" at bounding box center [480, 292] width 130 height 32
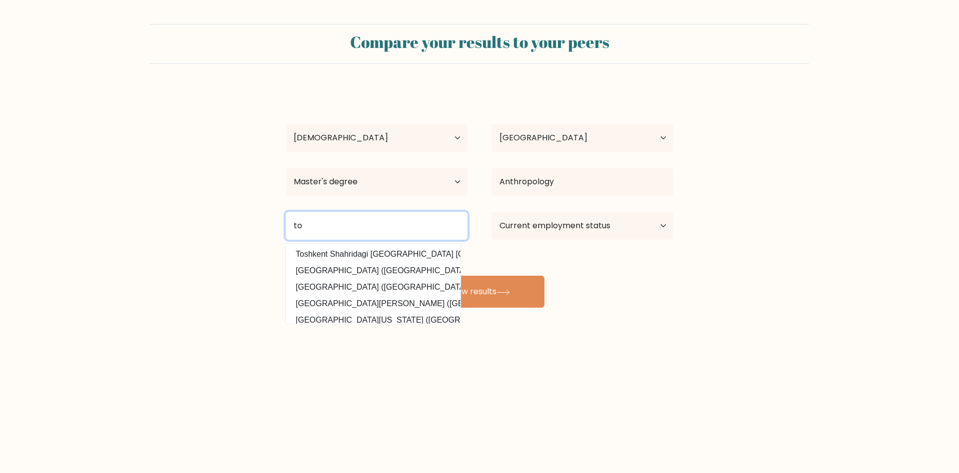
type input "t"
click at [415, 276] on button "View results" at bounding box center [480, 292] width 130 height 32
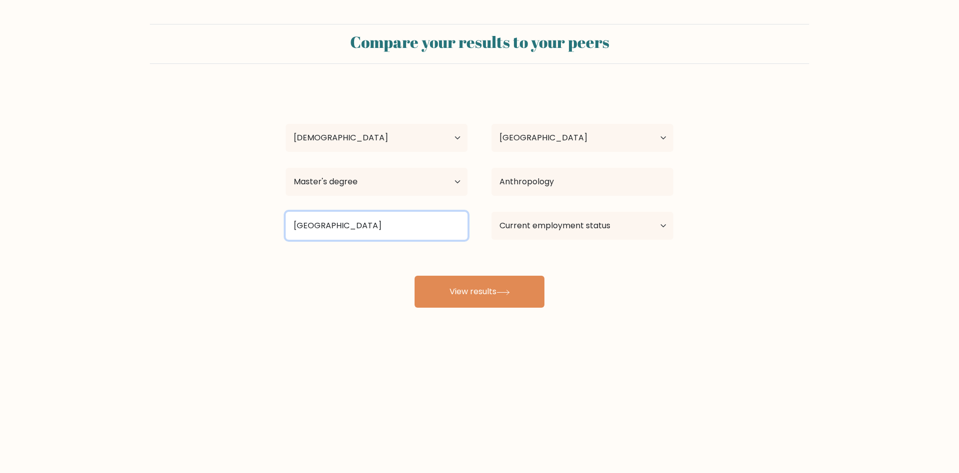
drag, startPoint x: 322, startPoint y: 228, endPoint x: 254, endPoint y: 209, distance: 70.4
click at [286, 220] on input "italy" at bounding box center [377, 226] width 182 height 28
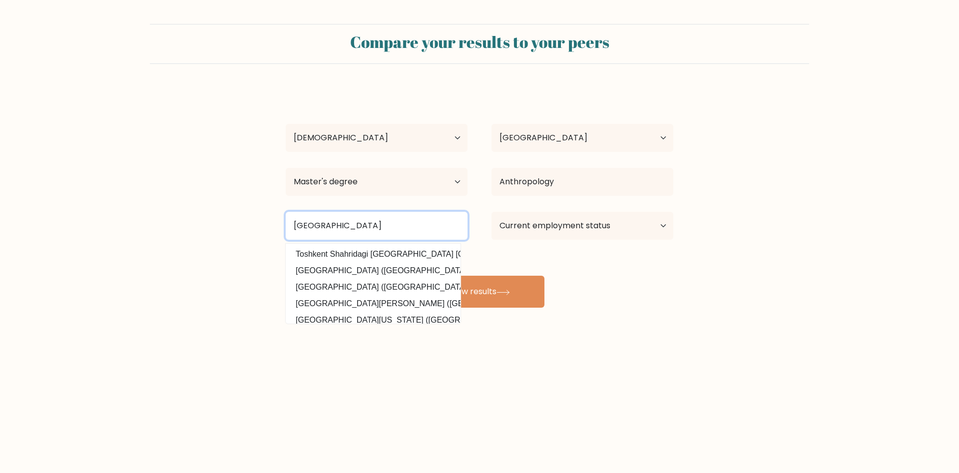
type input "University of Turin"
click at [558, 257] on div "Michele Pasquale Age Under 18 years old 18-24 years old 25-34 years old 35-44 y…" at bounding box center [480, 198] width 400 height 220
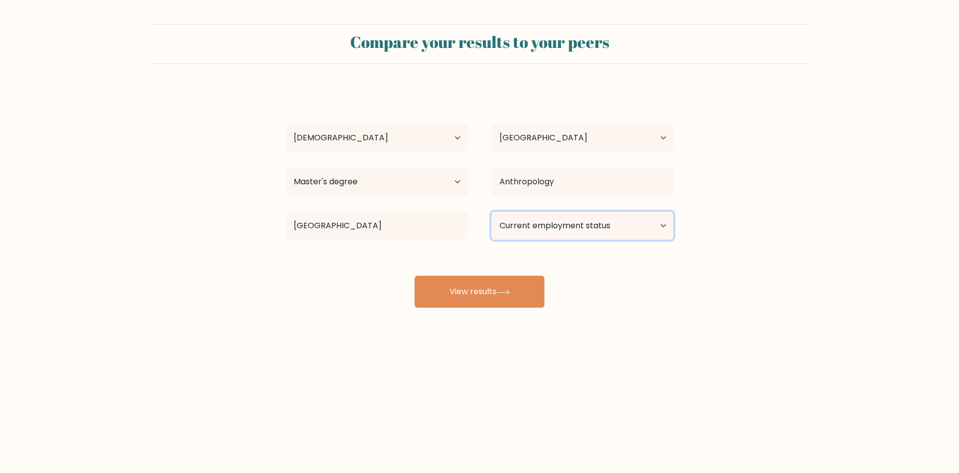
click at [492, 212] on select "Current employment status Employed Student Retired Other / prefer not to answer" at bounding box center [583, 226] width 182 height 28
select select "other"
click option "Other / prefer not to answer" at bounding box center [0, 0] width 0 height 0
click at [524, 300] on button "View results" at bounding box center [480, 292] width 130 height 32
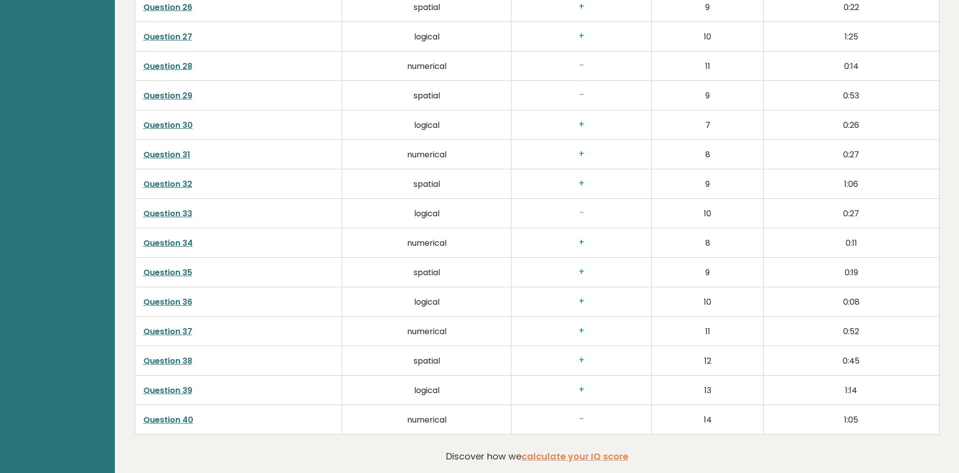
scroll to position [2558, 0]
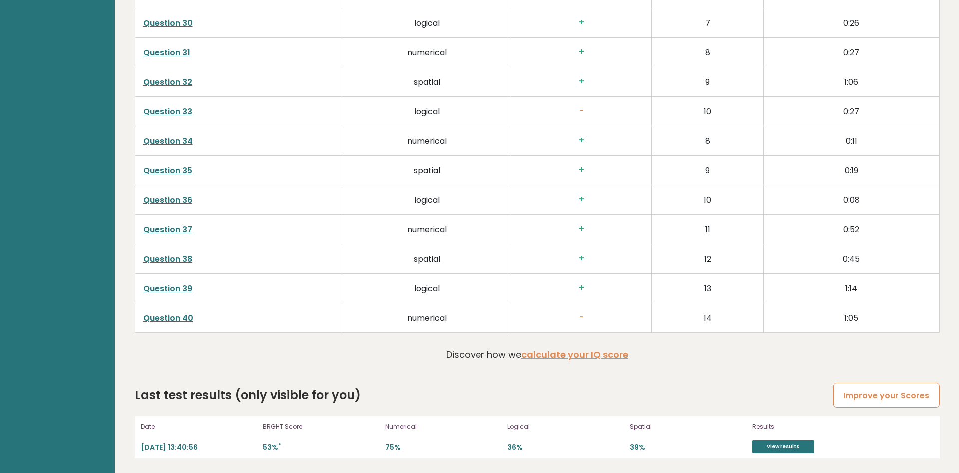
click at [890, 403] on link "Improve your Scores" at bounding box center [886, 395] width 106 height 25
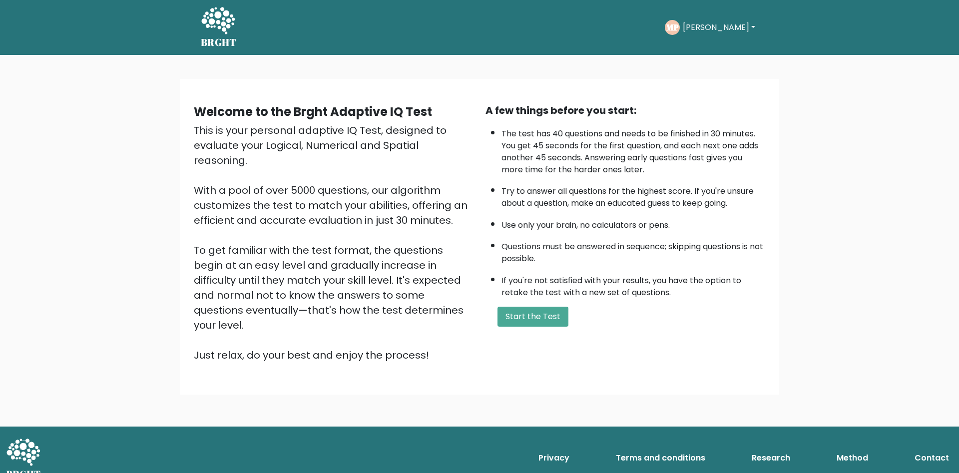
click at [714, 24] on button "[PERSON_NAME]" at bounding box center [719, 27] width 78 height 13
click at [694, 71] on link "Profile" at bounding box center [704, 74] width 79 height 16
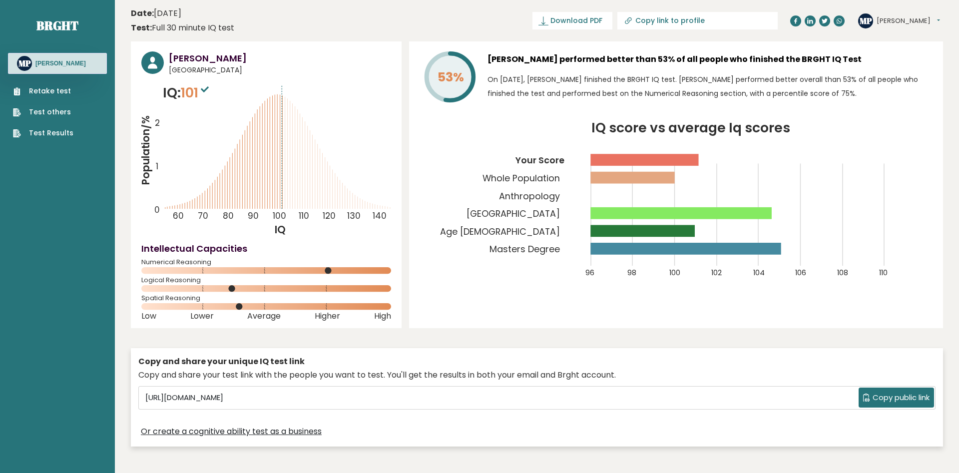
click at [889, 15] on div "MP [PERSON_NAME] Dashboard Profile Settings Logout" at bounding box center [899, 20] width 82 height 15
click at [889, 19] on button "[PERSON_NAME]" at bounding box center [908, 21] width 63 height 10
